Goal: Go to known website: Access a specific website the user already knows

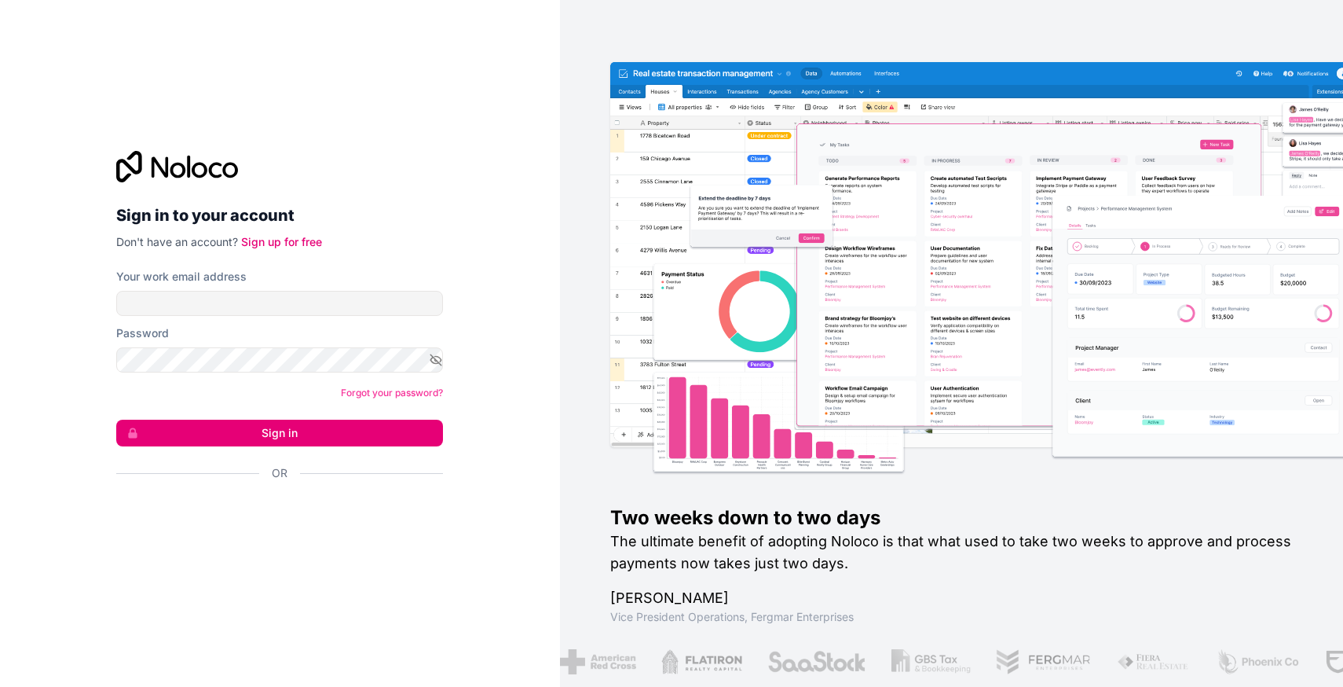
click at [443, 297] on nordpass-icon at bounding box center [443, 303] width 0 height 25
click at [0, 686] on nordpass-autofill-portal at bounding box center [0, 687] width 0 height 0
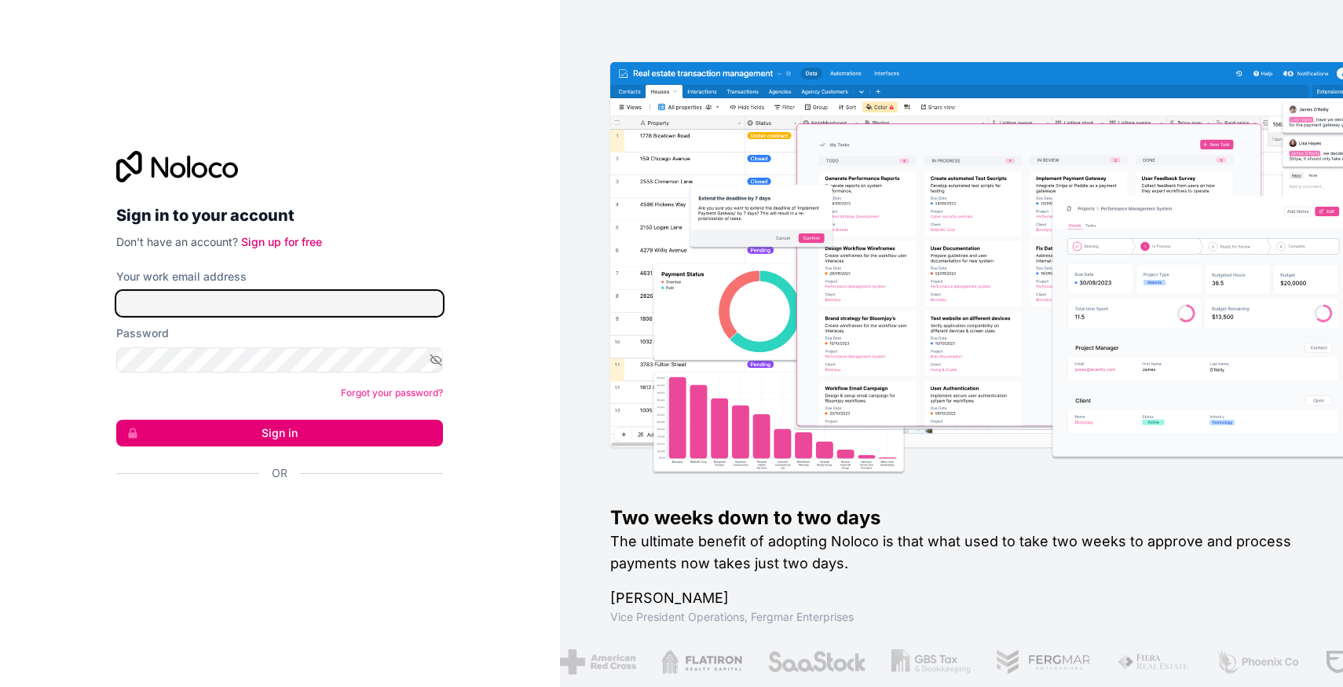
type input "mgmt@go-wayfinder.com"
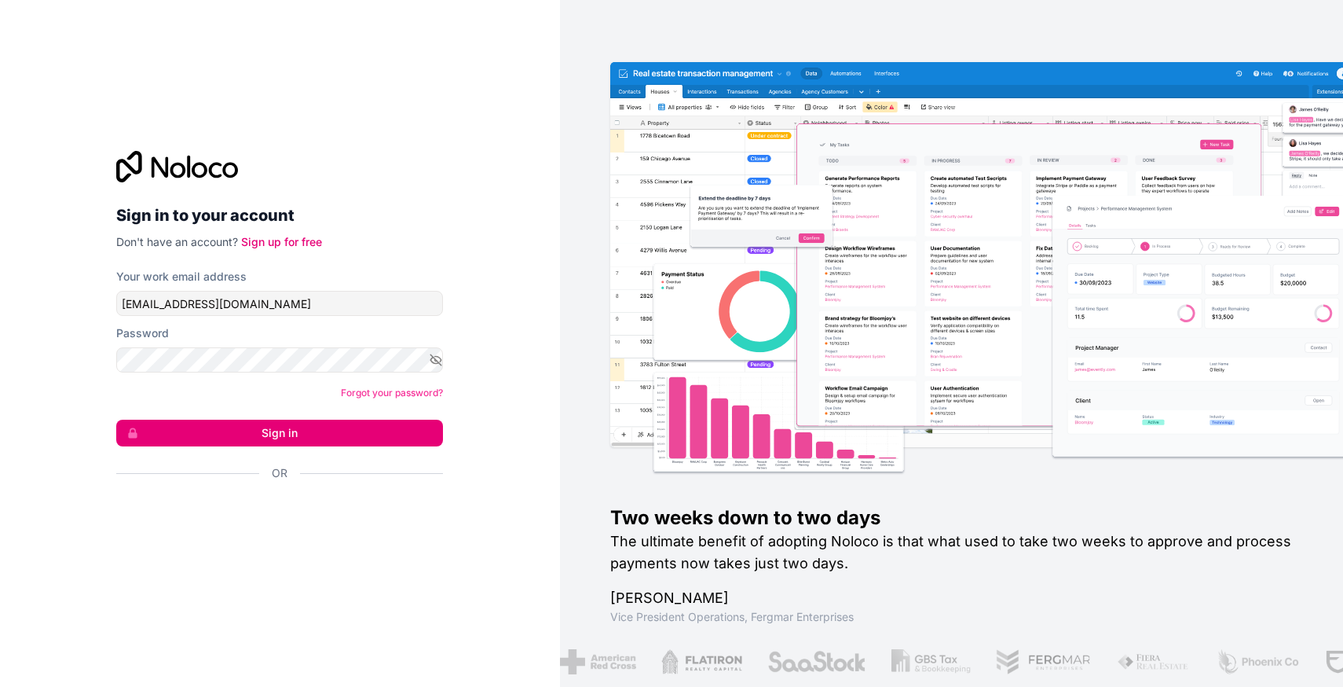
click at [277, 445] on button "Sign in" at bounding box center [279, 432] width 327 height 27
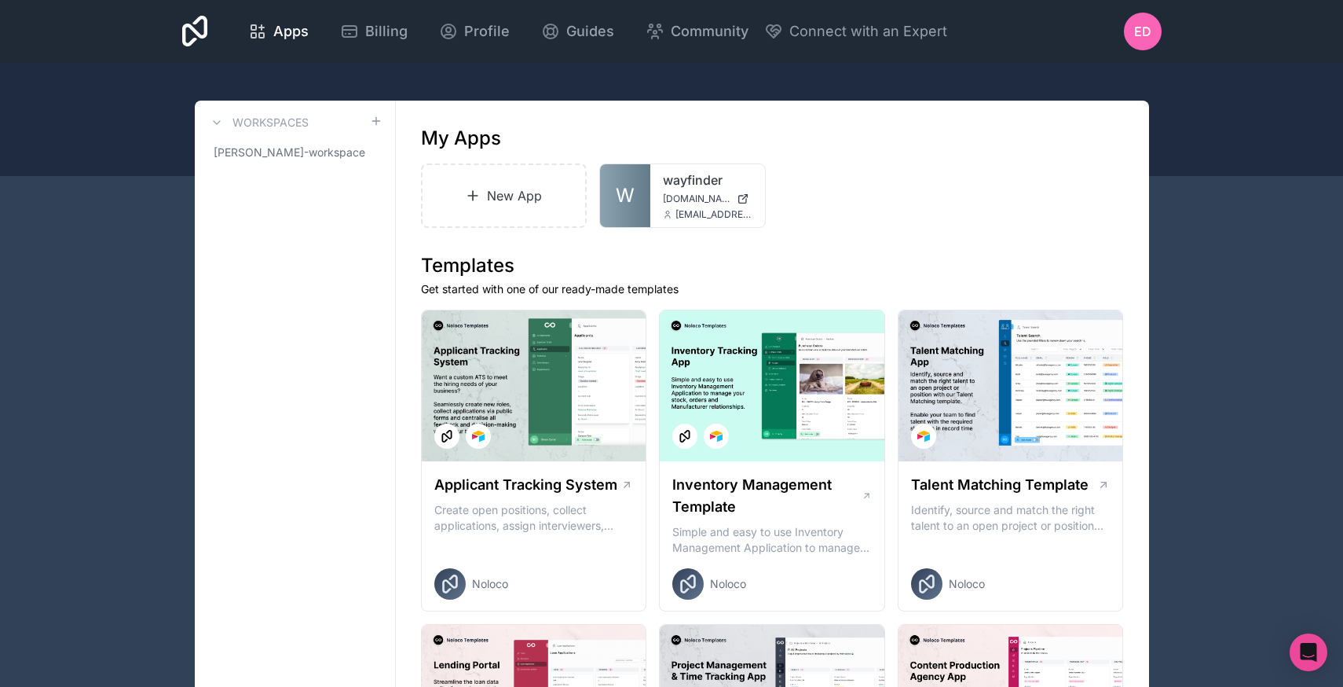
click at [628, 188] on span "W" at bounding box center [625, 195] width 19 height 25
